Goal: Complete application form

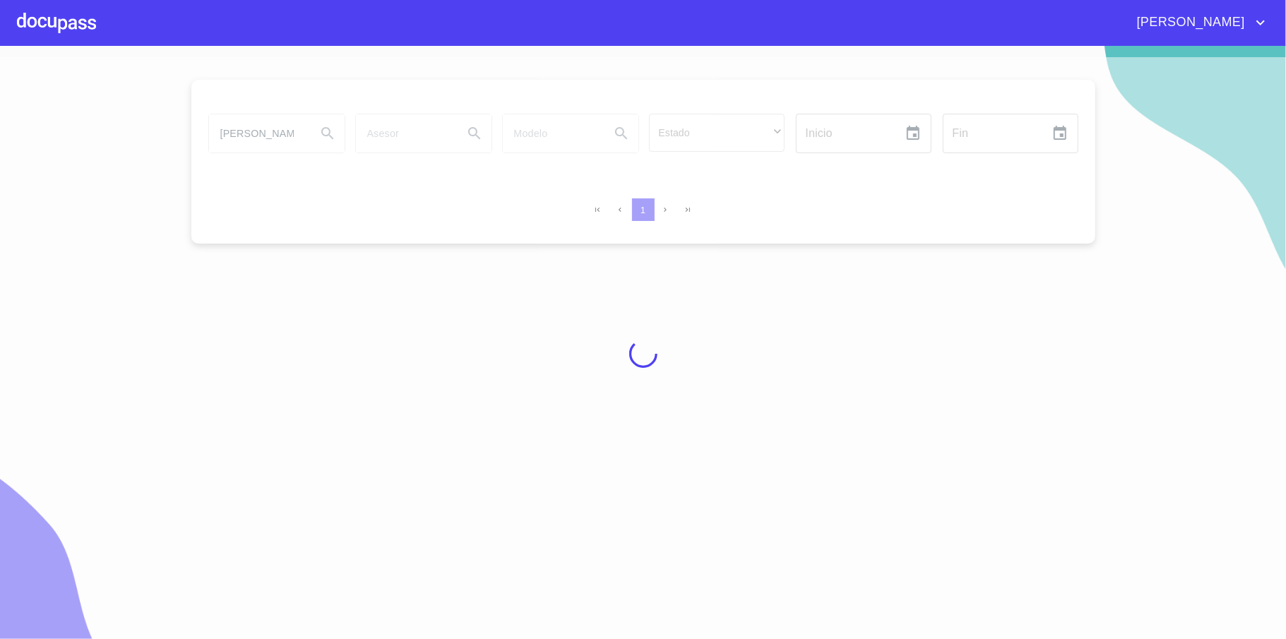
click at [256, 136] on div at bounding box center [643, 353] width 1286 height 593
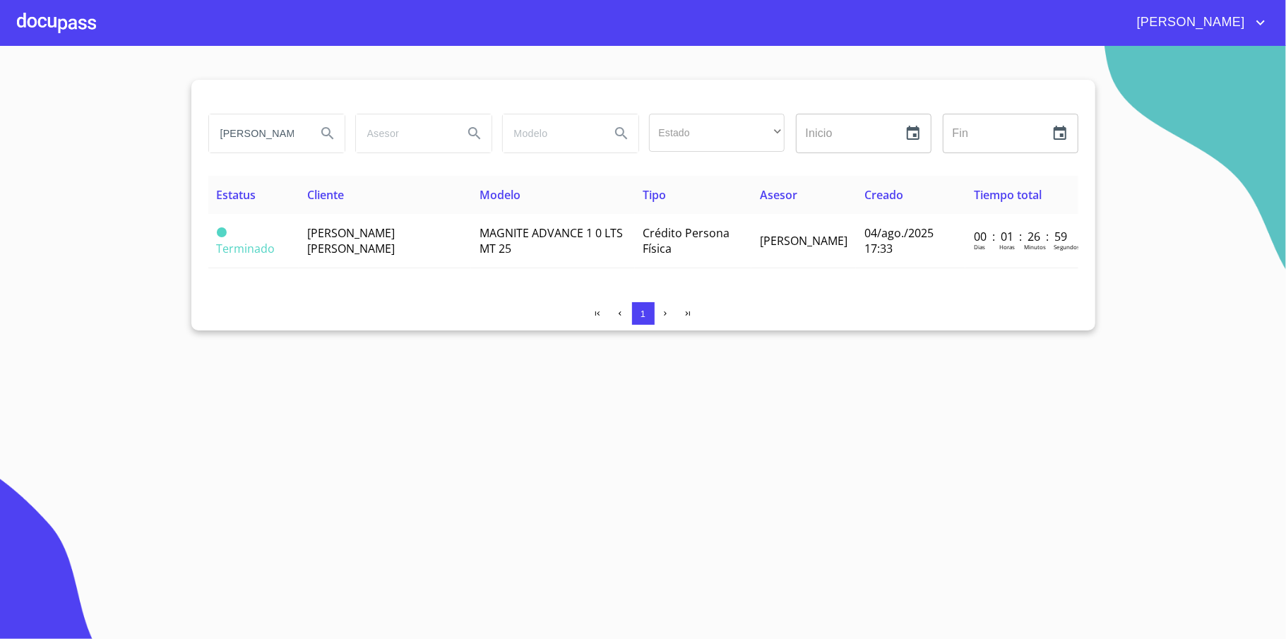
click at [268, 131] on input "[PERSON_NAME]" at bounding box center [257, 133] width 96 height 38
click at [268, 137] on input "JUA" at bounding box center [257, 133] width 96 height 38
click at [269, 137] on input "JUA" at bounding box center [257, 133] width 96 height 38
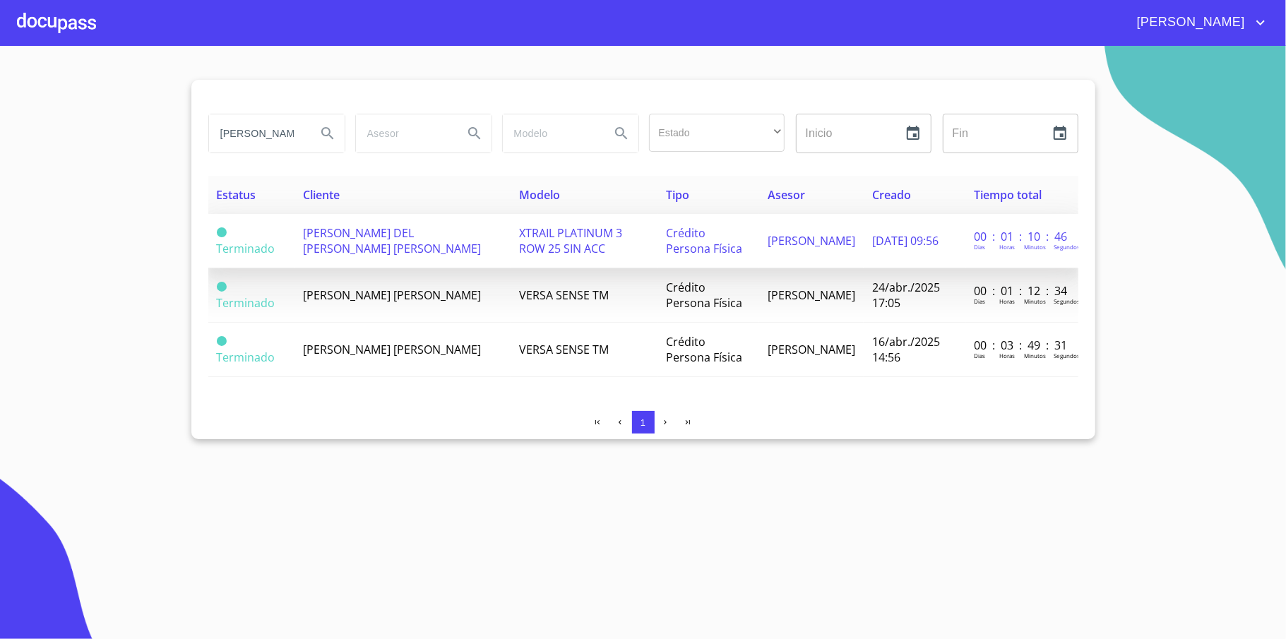
type input "[PERSON_NAME]"
click at [385, 236] on span "[PERSON_NAME] DEL [PERSON_NAME] [PERSON_NAME]" at bounding box center [392, 240] width 178 height 31
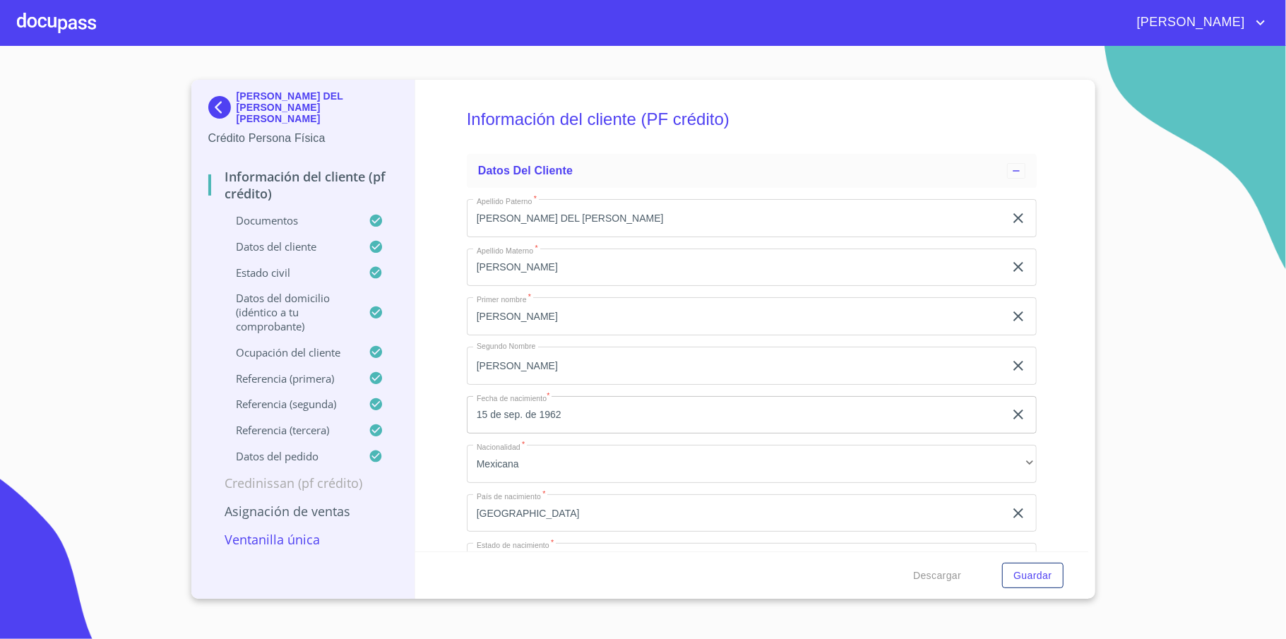
click at [576, 396] on input "15 de sep. de 1962" at bounding box center [738, 415] width 543 height 38
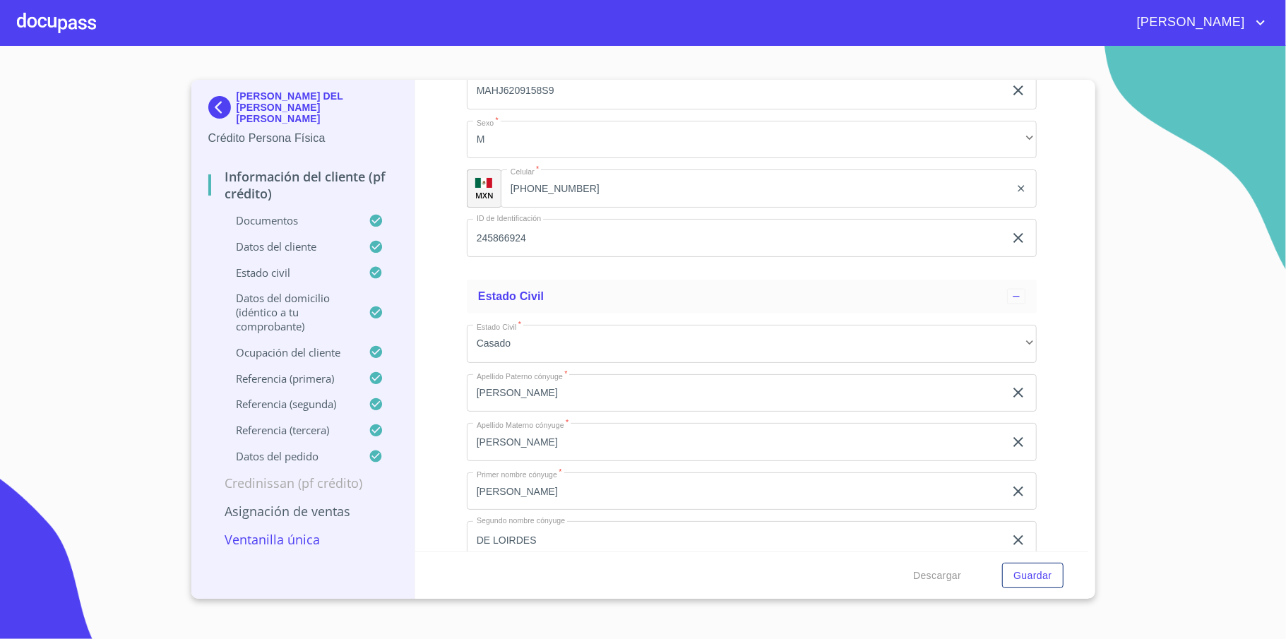
scroll to position [5035, 0]
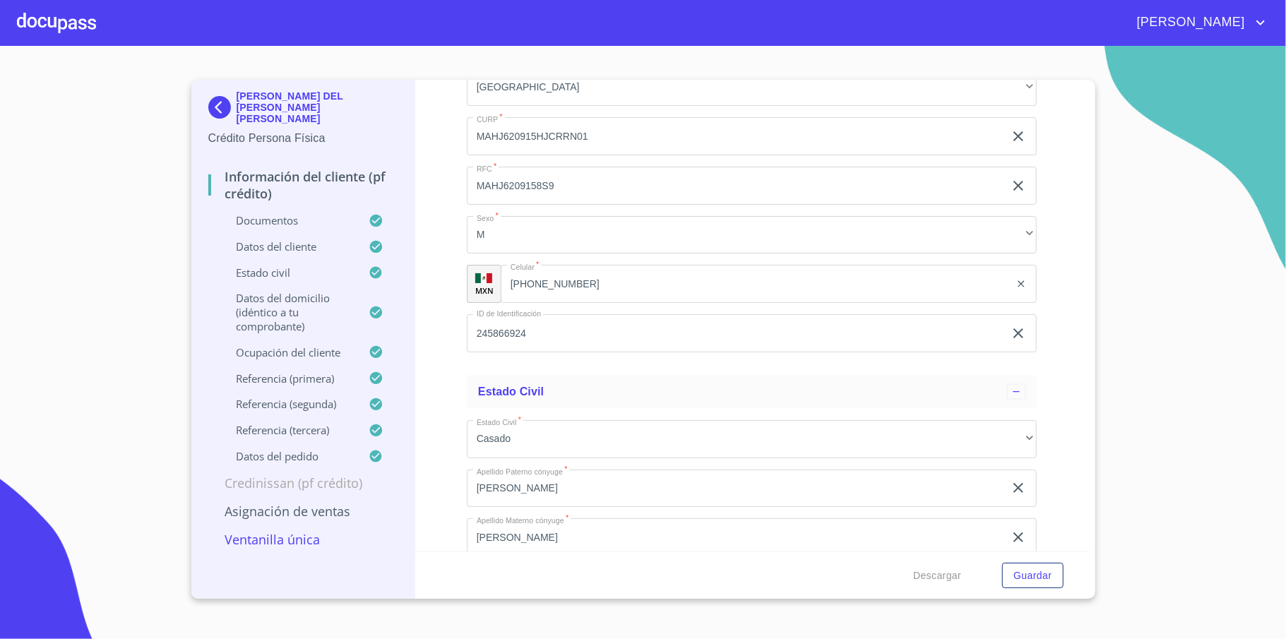
click at [576, 290] on input "[PHONE_NUMBER]" at bounding box center [755, 284] width 509 height 38
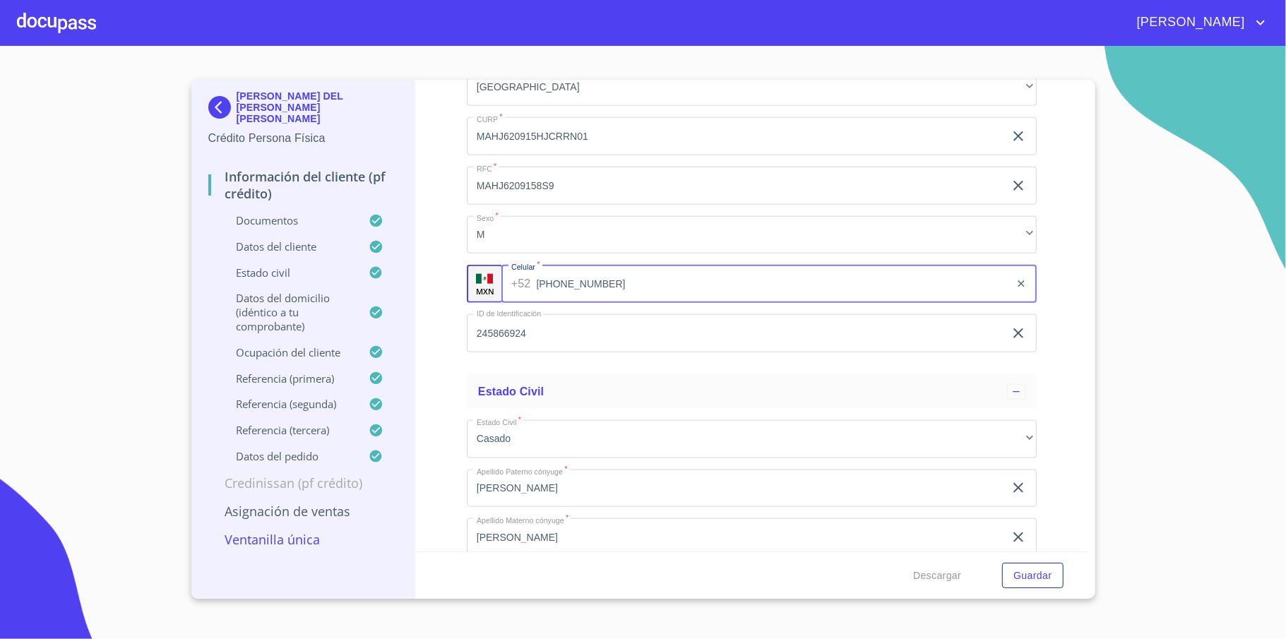
click at [576, 290] on input "[PHONE_NUMBER]" at bounding box center [772, 284] width 473 height 38
